Goal: Task Accomplishment & Management: Use online tool/utility

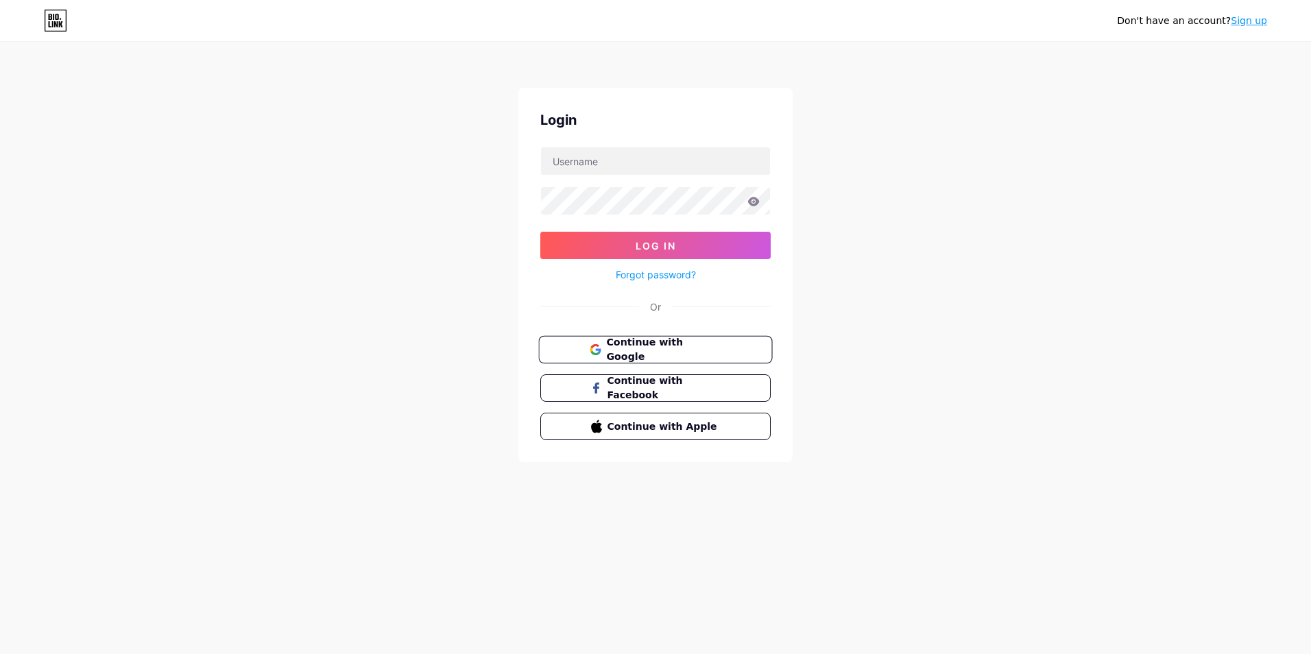
click at [649, 340] on button "Continue with Google" at bounding box center [655, 350] width 234 height 28
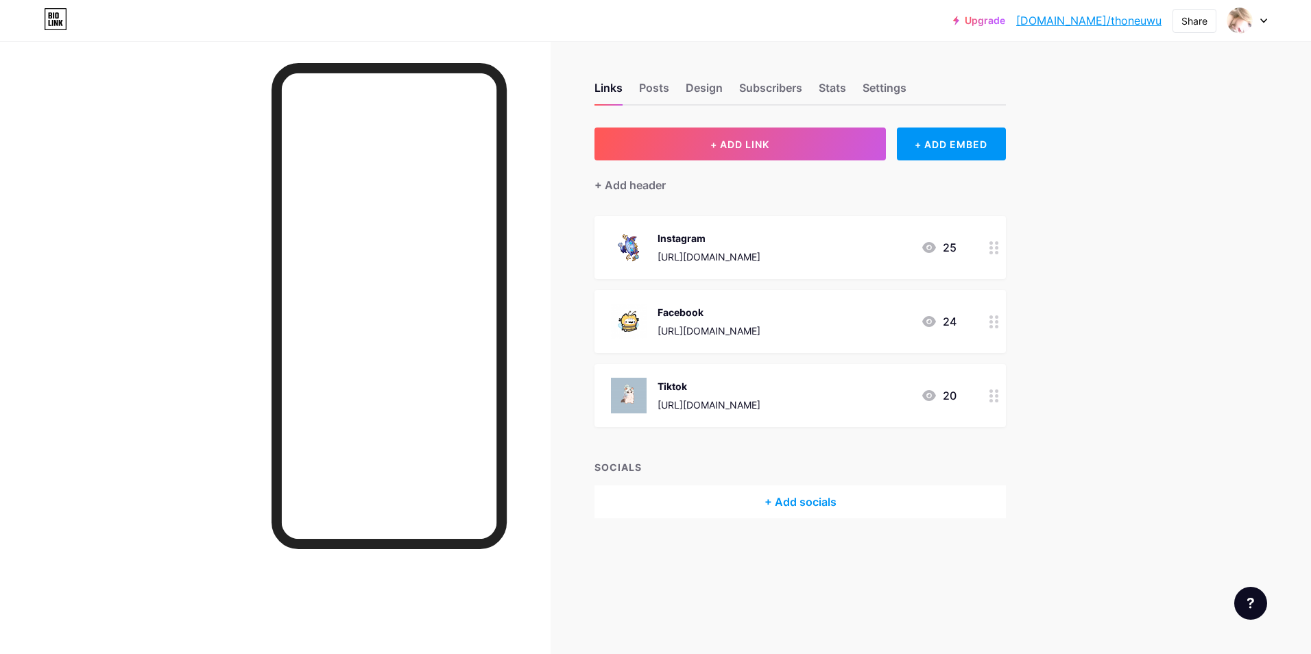
click at [931, 316] on icon at bounding box center [929, 321] width 14 height 11
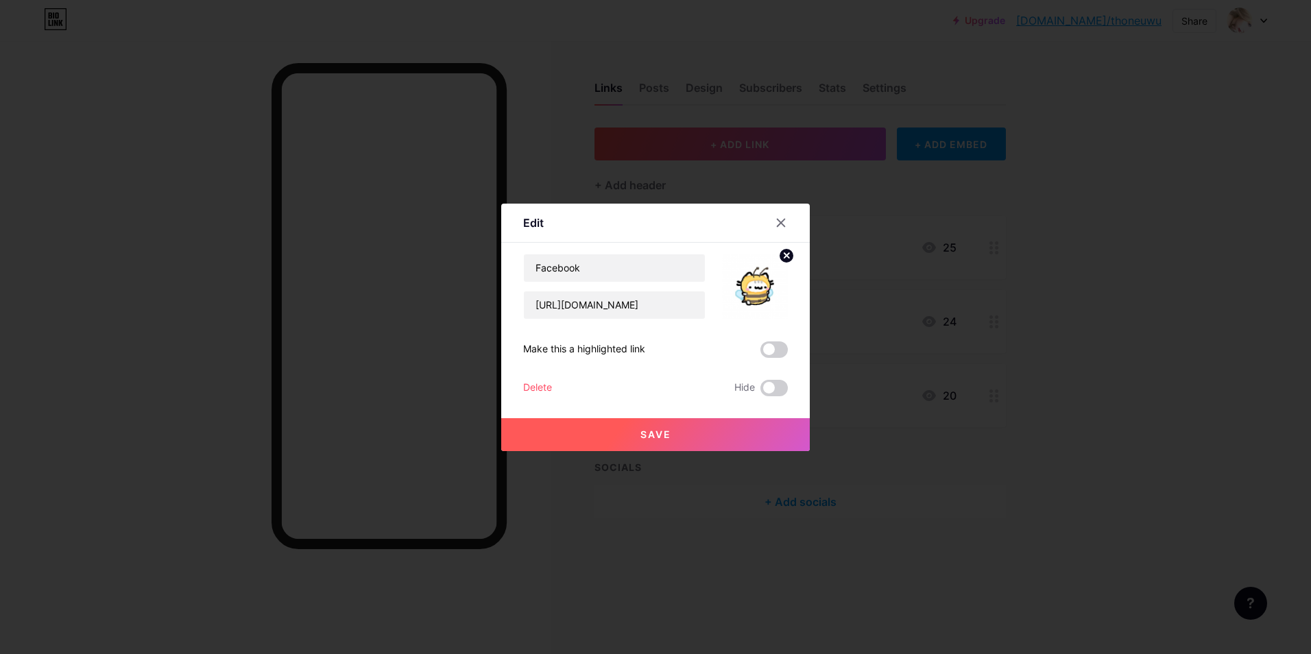
click at [932, 316] on div at bounding box center [655, 327] width 1311 height 654
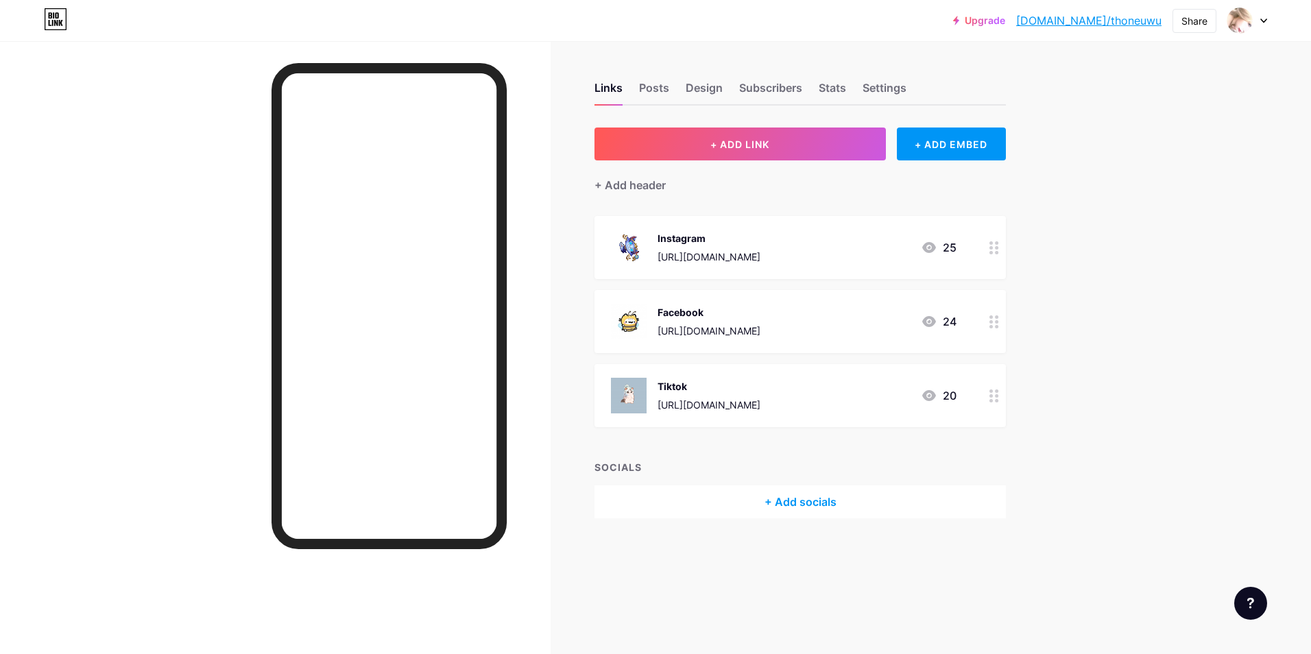
click at [982, 395] on div at bounding box center [993, 395] width 23 height 63
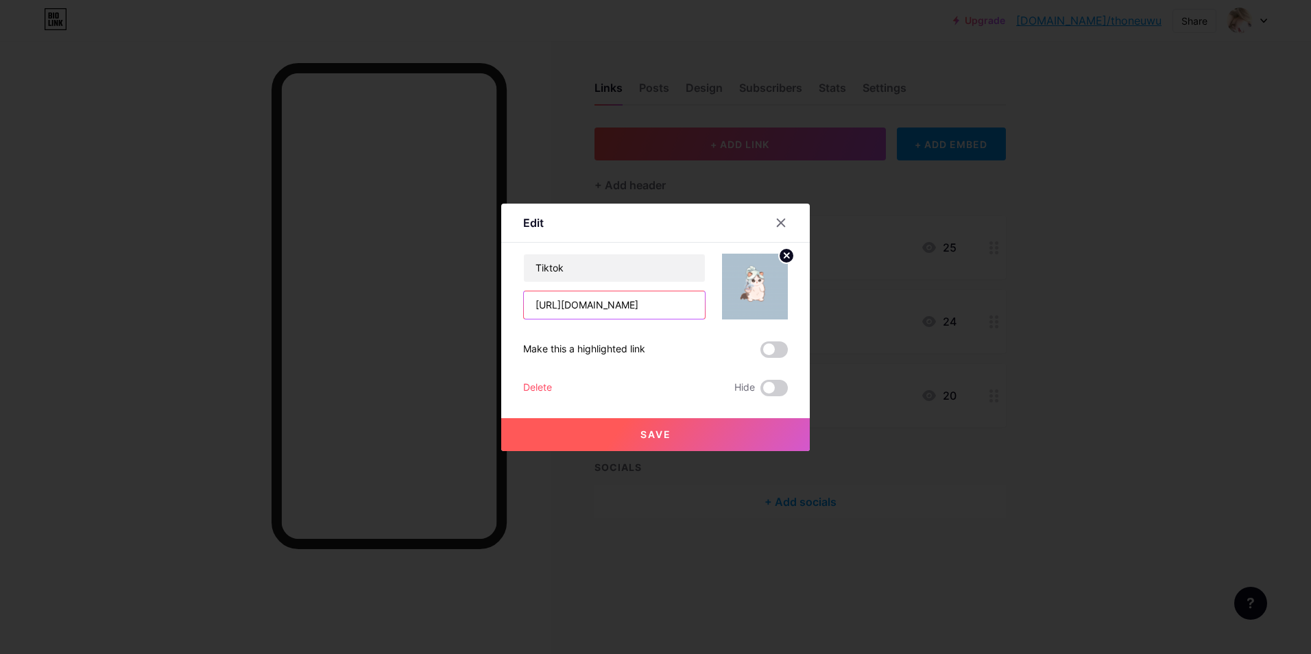
click at [657, 306] on input "[URL][DOMAIN_NAME]" at bounding box center [614, 304] width 181 height 27
click at [598, 310] on input "[URL][DOMAIN_NAME]" at bounding box center [614, 304] width 181 height 27
click at [599, 310] on input "[URL][DOMAIN_NAME]" at bounding box center [614, 304] width 181 height 27
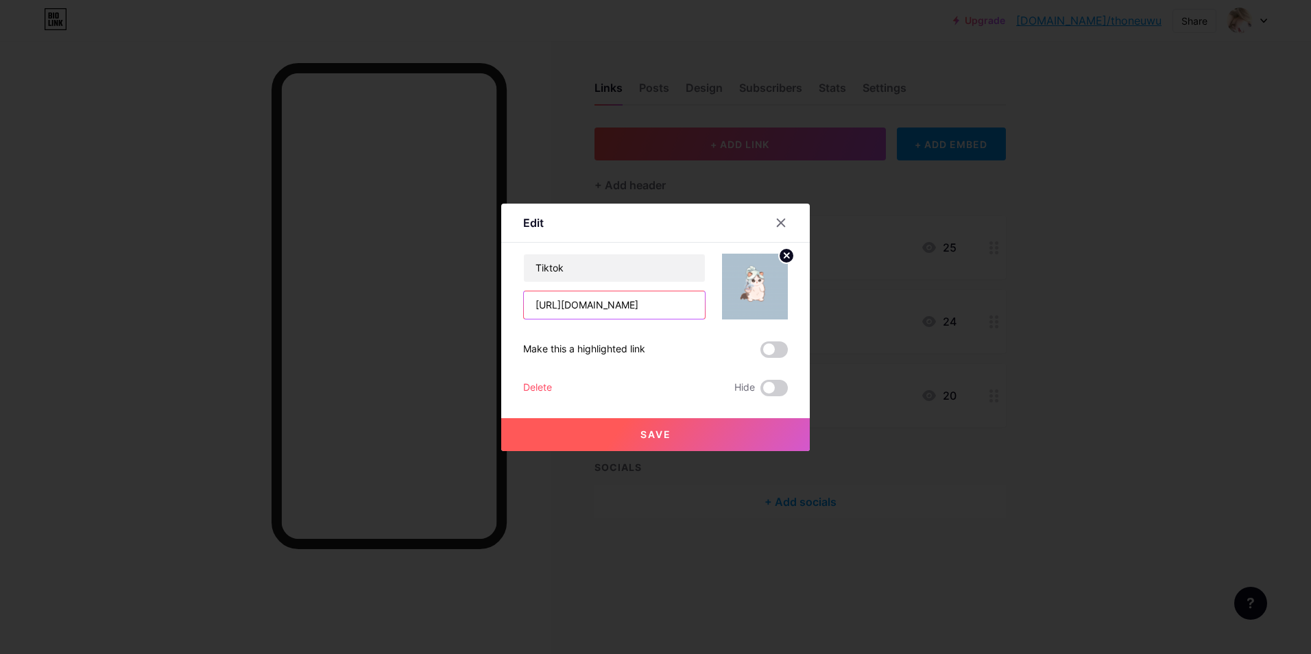
paste input "matgoctoanratapluc"
type input "[URL][DOMAIN_NAME]"
click at [745, 435] on button "Save" at bounding box center [655, 434] width 309 height 33
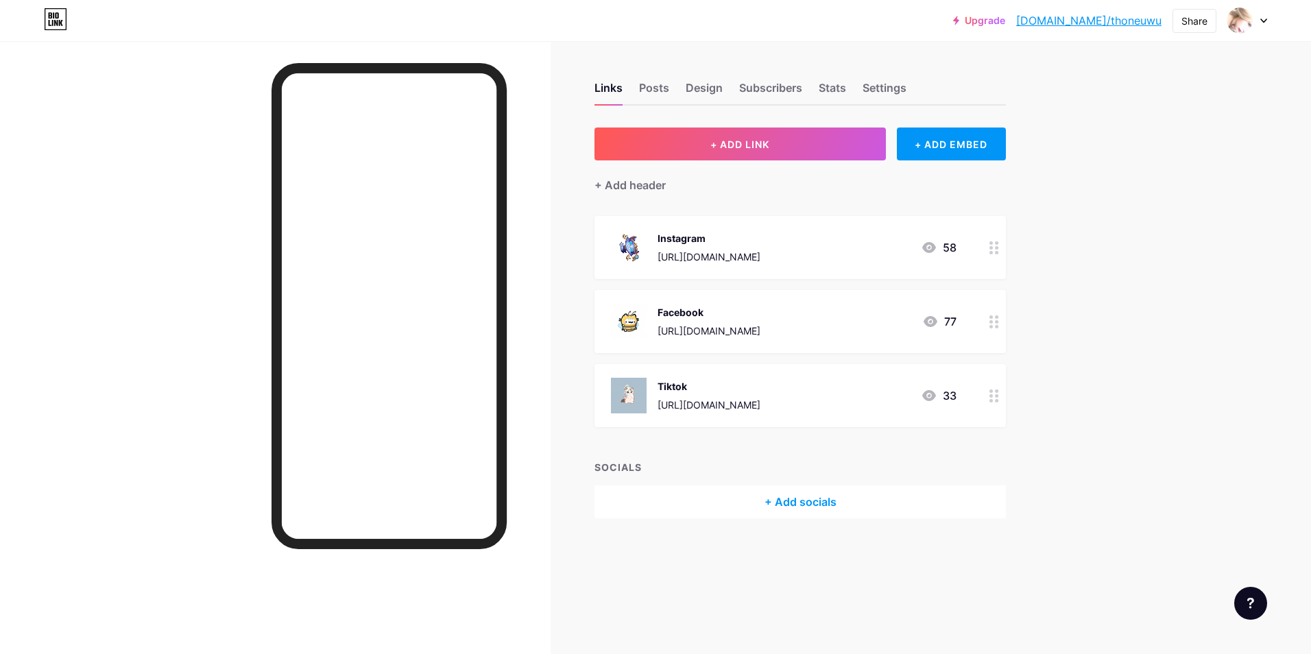
click at [930, 322] on icon at bounding box center [931, 321] width 14 height 11
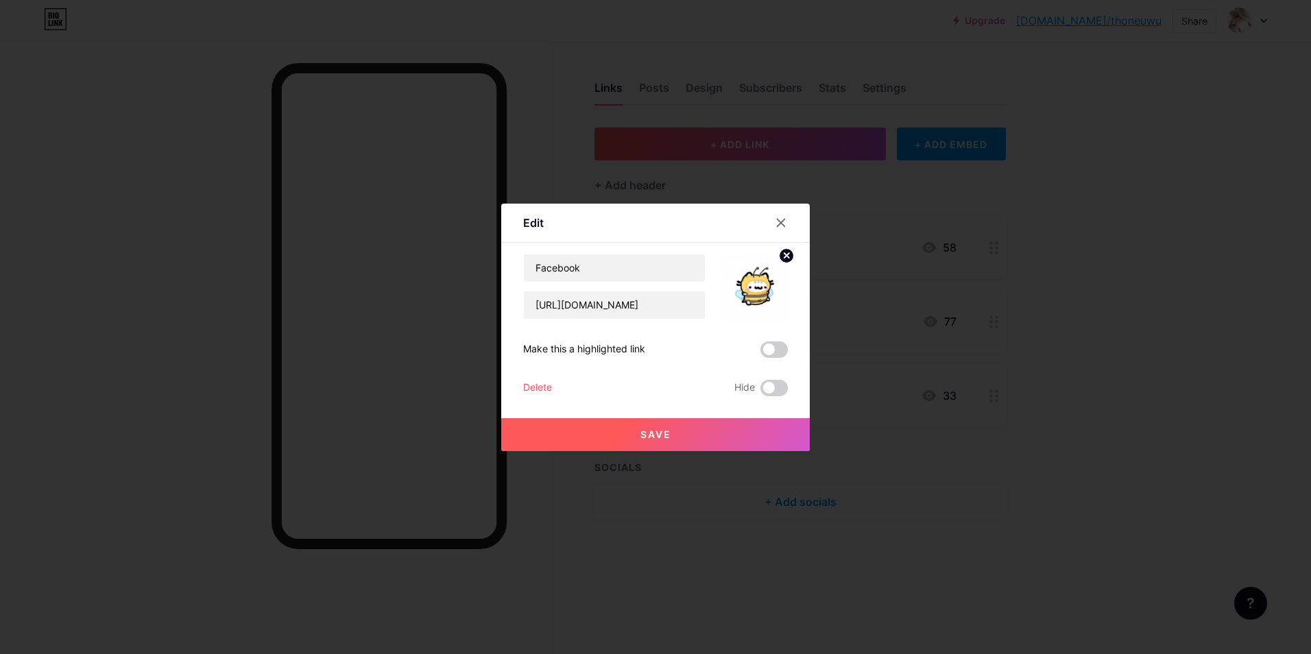
click at [930, 322] on div at bounding box center [655, 327] width 1311 height 654
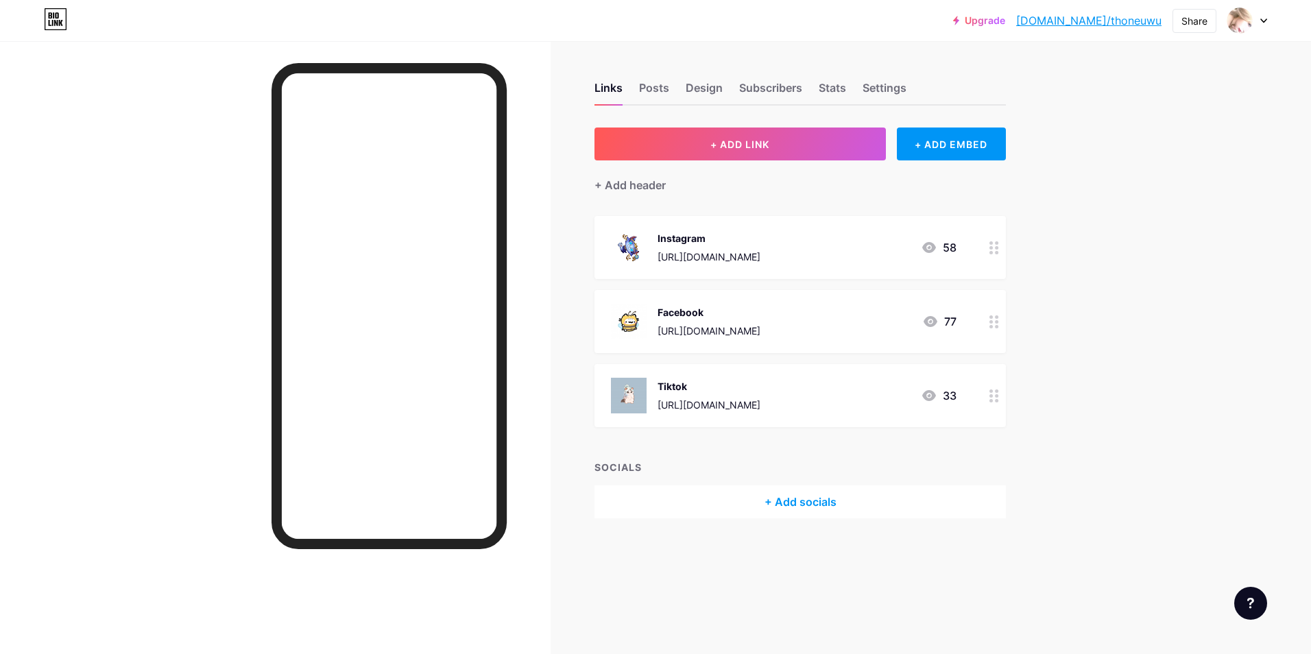
click at [991, 320] on circle at bounding box center [990, 321] width 3 height 3
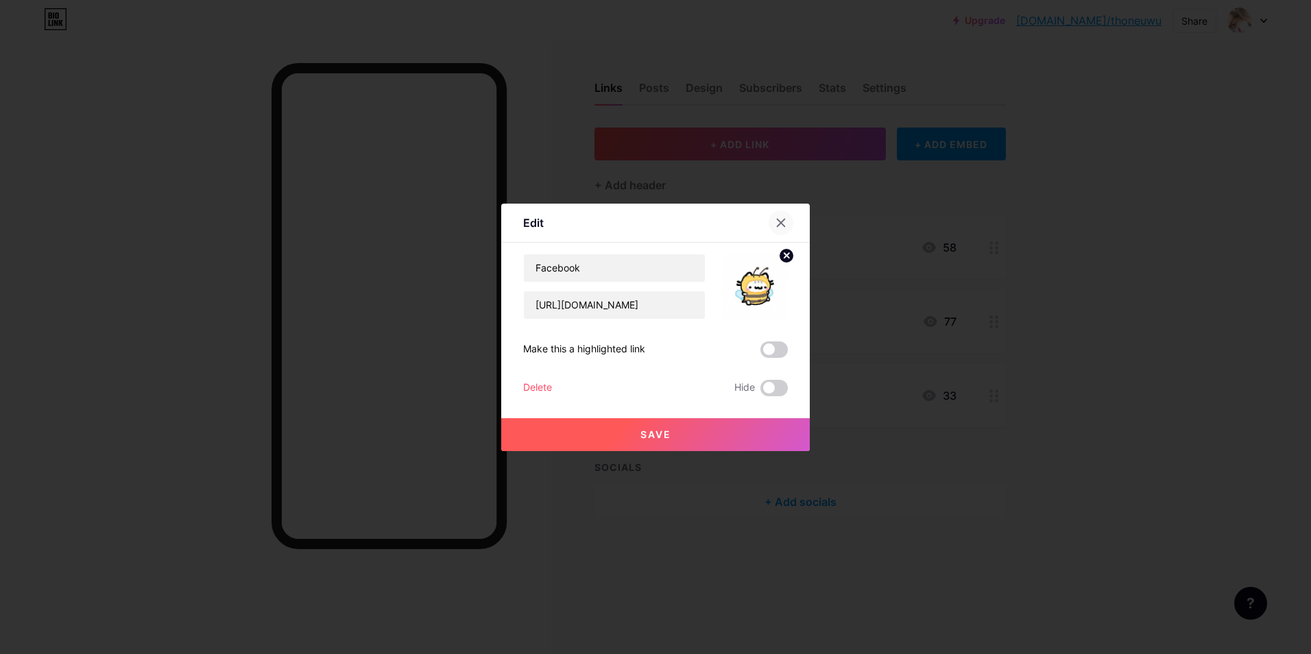
click at [782, 221] on icon at bounding box center [781, 223] width 8 height 8
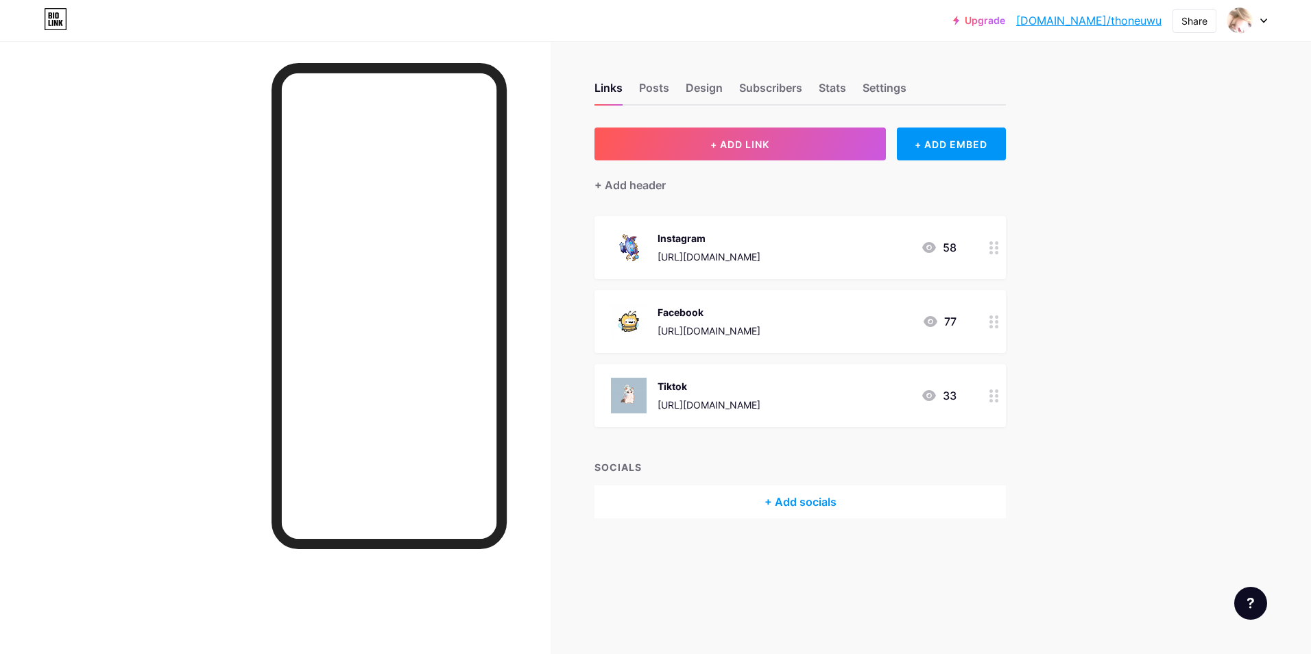
click at [1091, 21] on link "[DOMAIN_NAME]/thoneuwu" at bounding box center [1088, 20] width 145 height 16
